Goal: Task Accomplishment & Management: Use online tool/utility

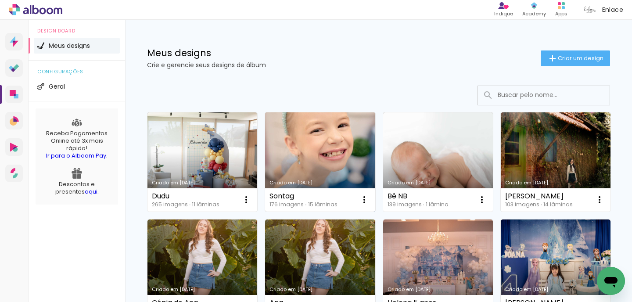
click at [314, 149] on link "Criado em [DATE]" at bounding box center [320, 161] width 110 height 99
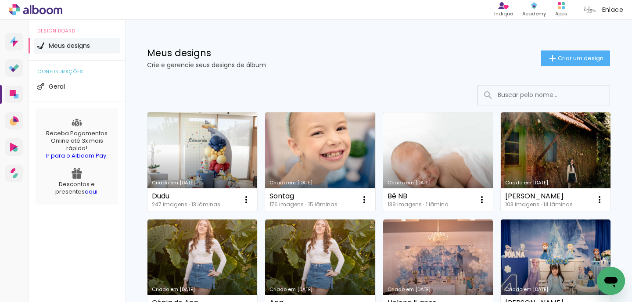
click at [232, 165] on link "Criado em [DATE]" at bounding box center [202, 161] width 110 height 99
